Goal: Task Accomplishment & Management: Manage account settings

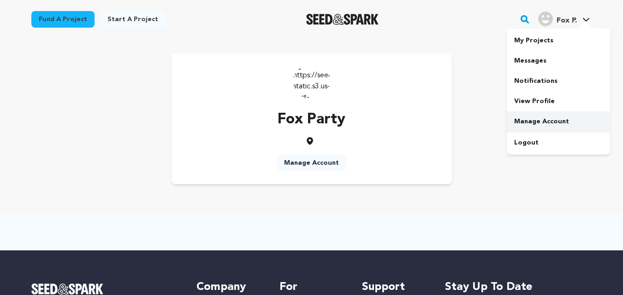
click at [533, 120] on link "Manage Account" at bounding box center [558, 122] width 103 height 20
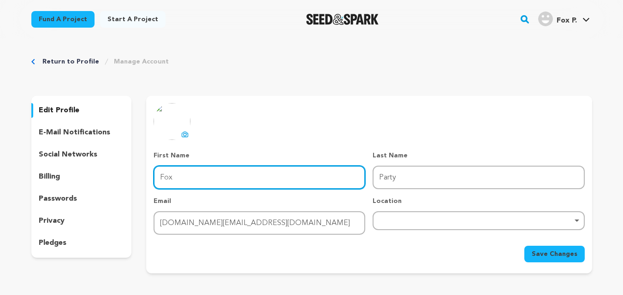
click at [188, 174] on input "Fox" at bounding box center [259, 178] width 212 height 24
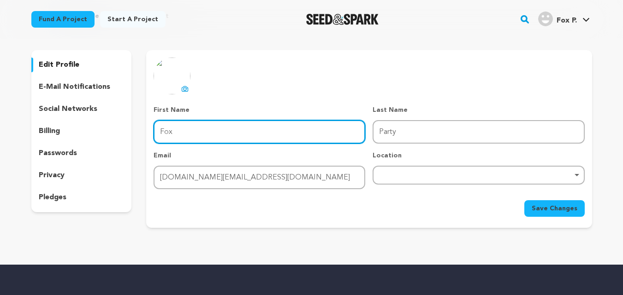
scroll to position [46, 0]
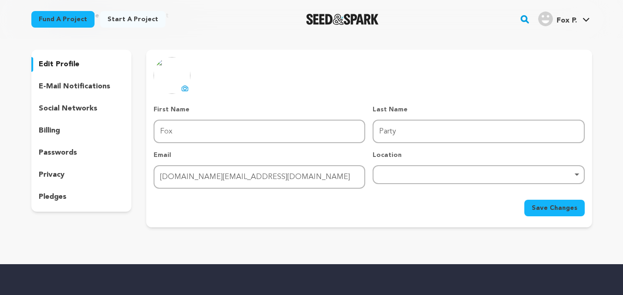
click at [86, 115] on div "social networks" at bounding box center [81, 108] width 100 height 15
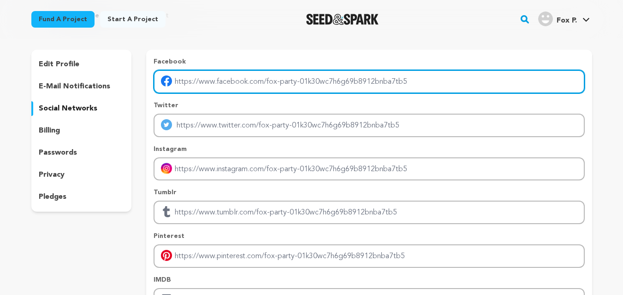
drag, startPoint x: 272, startPoint y: 84, endPoint x: 183, endPoint y: 71, distance: 90.3
click at [272, 85] on input "Enter facebook profile link" at bounding box center [368, 82] width 430 height 24
type input "[URL][DOMAIN_NAME]"
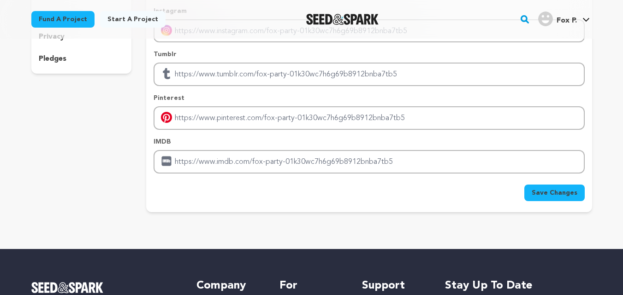
click at [575, 191] on span "Save Changes" at bounding box center [554, 193] width 46 height 9
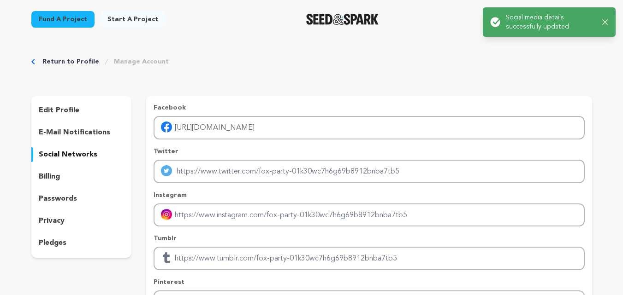
click at [602, 20] on icon "button" at bounding box center [605, 22] width 6 height 6
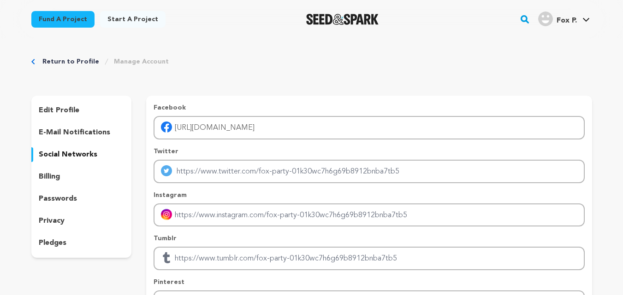
click at [62, 112] on p "edit profile" at bounding box center [59, 110] width 41 height 11
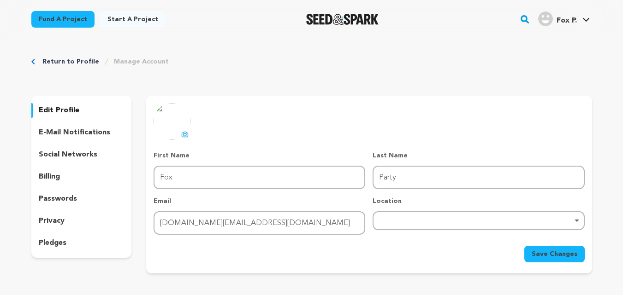
click at [187, 139] on button "uploading spinner upload profile image" at bounding box center [184, 134] width 11 height 11
click at [560, 252] on span "Save Changes" at bounding box center [554, 254] width 46 height 9
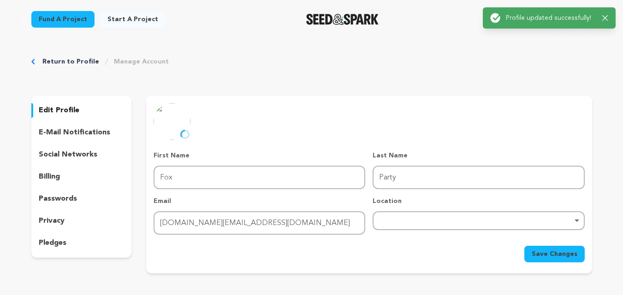
click at [604, 19] on icon "button" at bounding box center [605, 18] width 6 height 6
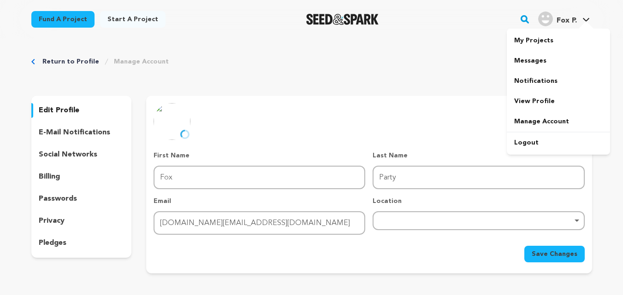
click at [591, 17] on main "Success: Info: Warning: Error: Profile updated successfully! Close notification" at bounding box center [311, 273] width 623 height 547
click at [539, 105] on link "View Profile" at bounding box center [558, 101] width 103 height 20
